Goal: Task Accomplishment & Management: Complete application form

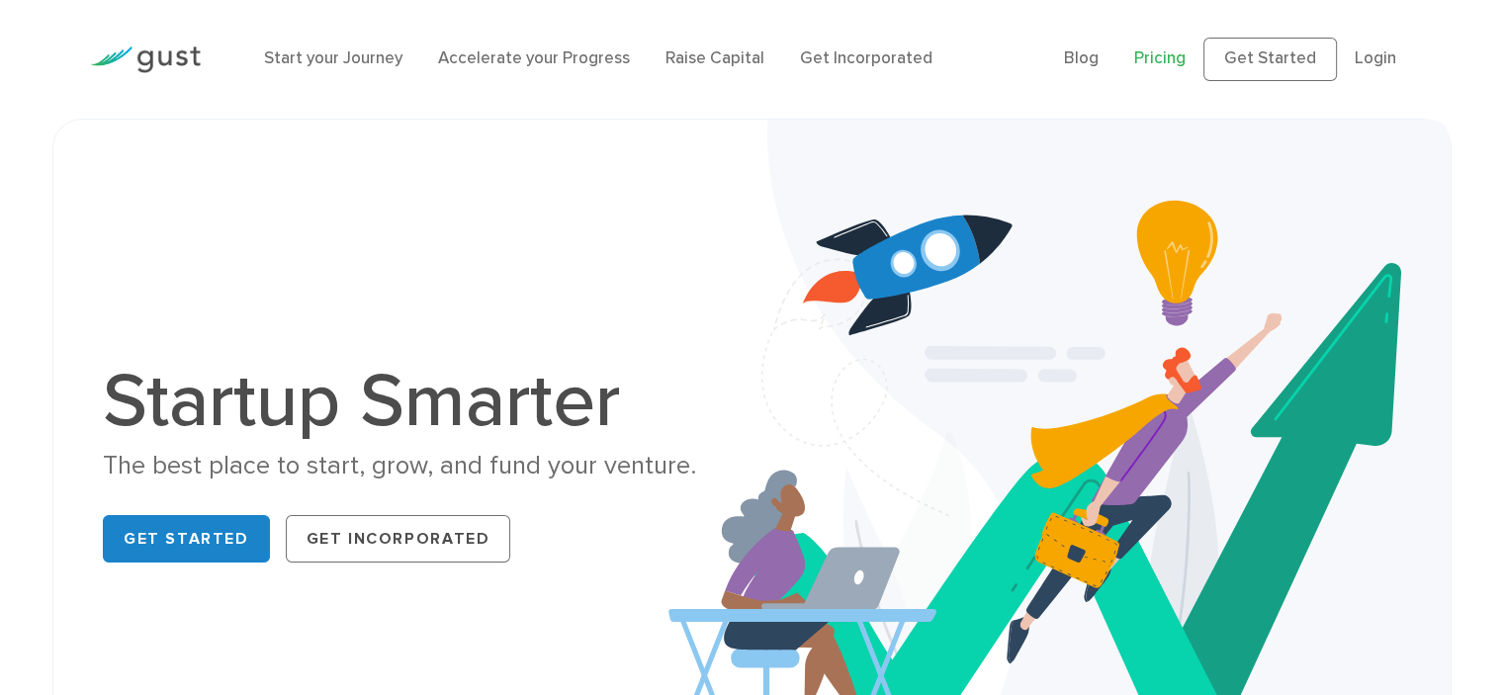
click at [1176, 57] on link "Pricing" at bounding box center [1159, 58] width 51 height 20
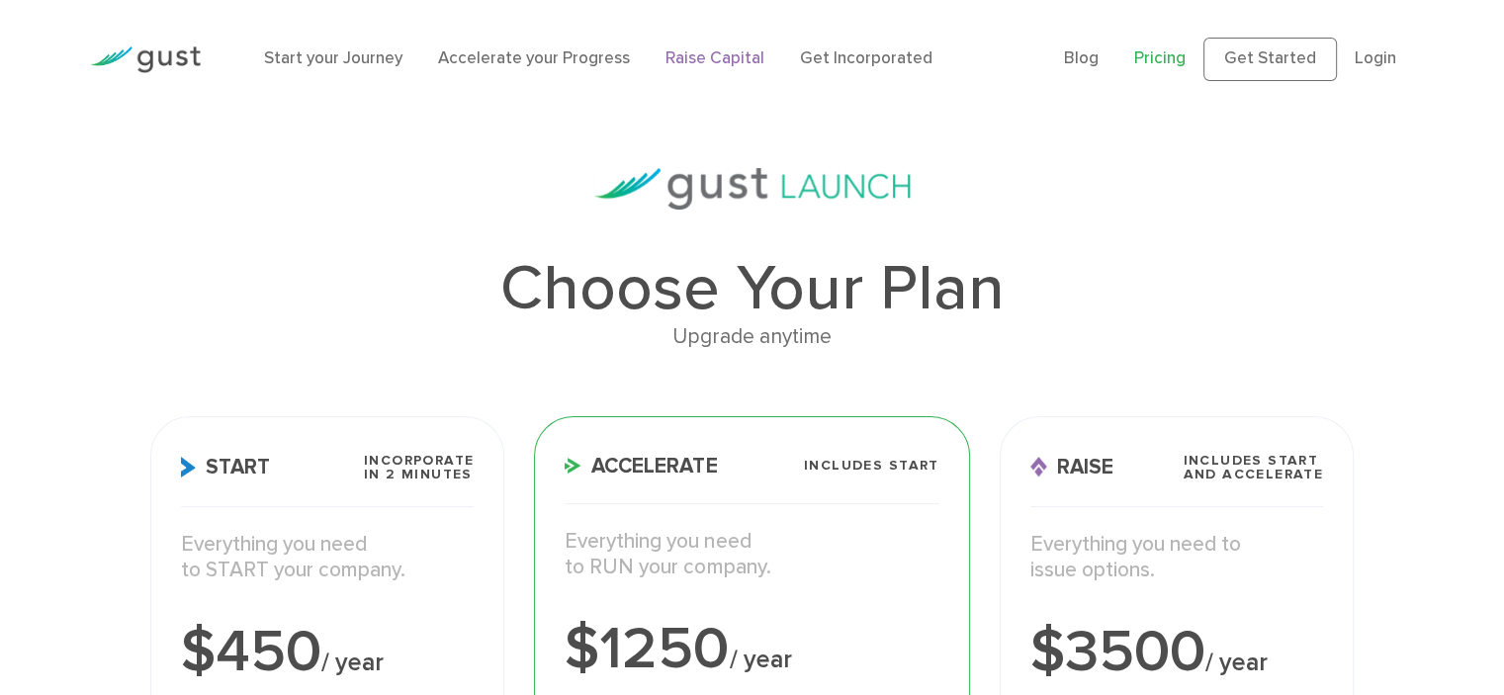
click at [727, 64] on link "Raise Capital" at bounding box center [715, 58] width 99 height 20
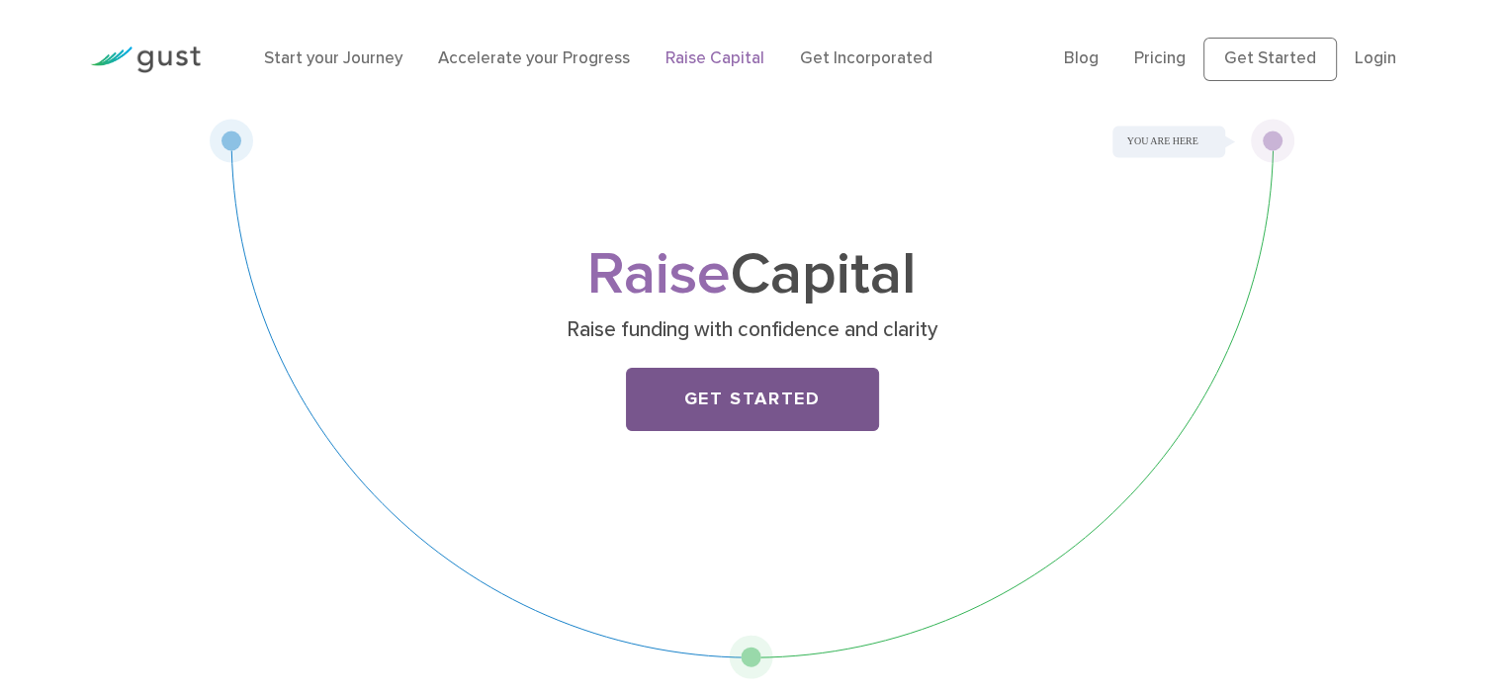
click at [767, 391] on link "Get Started" at bounding box center [752, 399] width 253 height 63
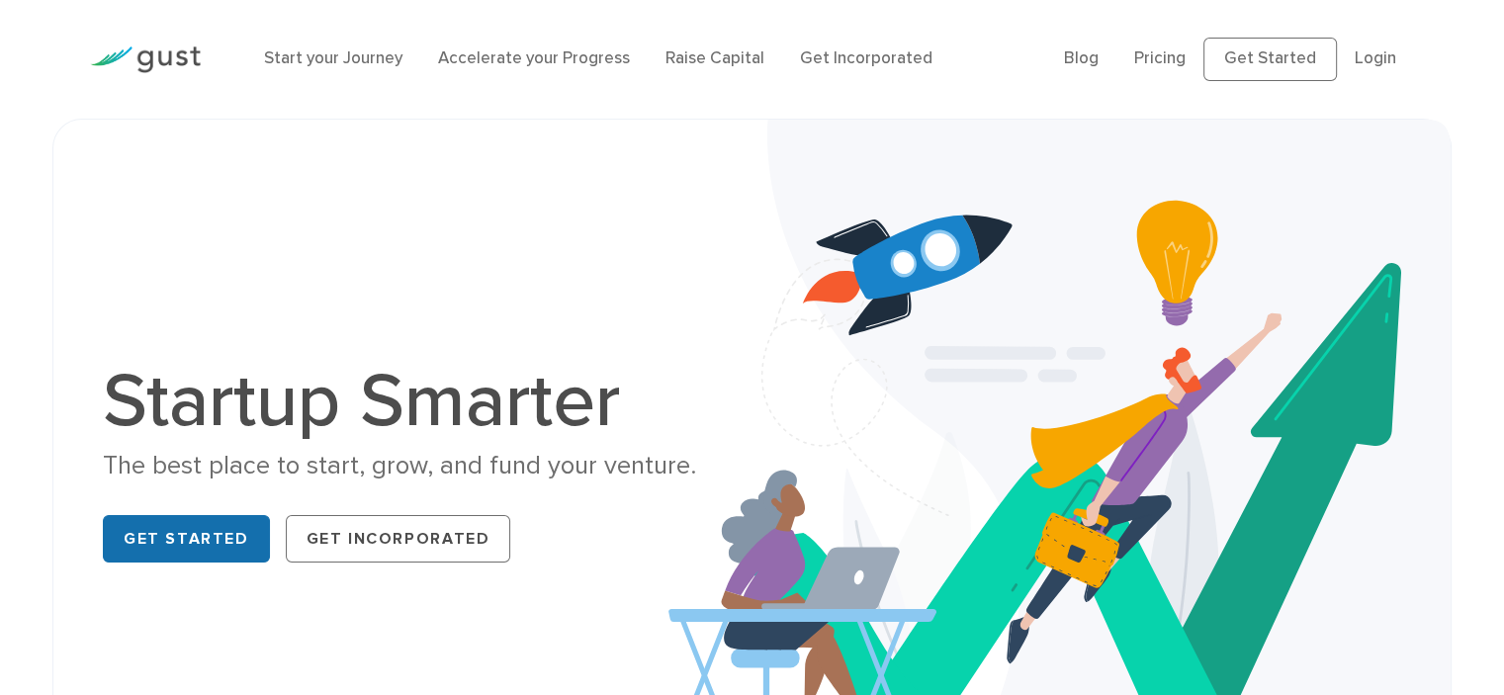
click at [209, 529] on link "Get Started" at bounding box center [186, 538] width 167 height 47
